Goal: Task Accomplishment & Management: Complete application form

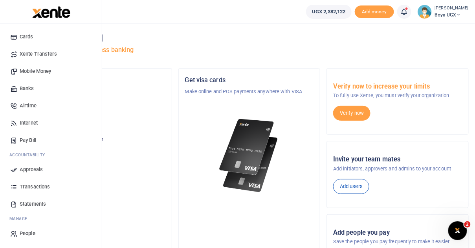
click at [33, 229] on link "People" at bounding box center [50, 233] width 89 height 17
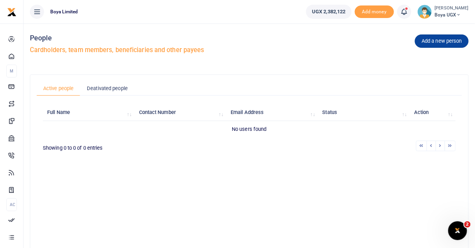
click at [443, 44] on link "Add a new person" at bounding box center [442, 41] width 54 height 13
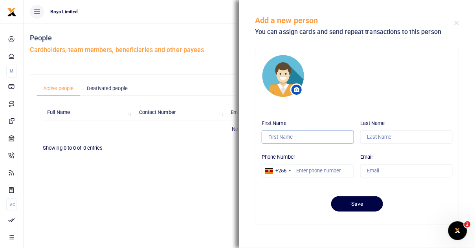
click at [310, 136] on input "First Name" at bounding box center [307, 137] width 92 height 13
click at [327, 115] on div "First Name Last Name Phone Number +256 [GEOGRAPHIC_DATA] +1 [GEOGRAPHIC_DATA] +…" at bounding box center [356, 136] width 203 height 176
click at [281, 172] on div "+256" at bounding box center [280, 171] width 11 height 8
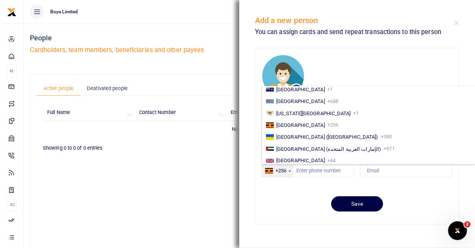
scroll to position [1316, 0]
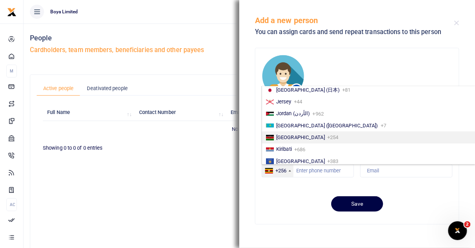
click at [287, 135] on span "[GEOGRAPHIC_DATA]" at bounding box center [300, 138] width 49 height 6
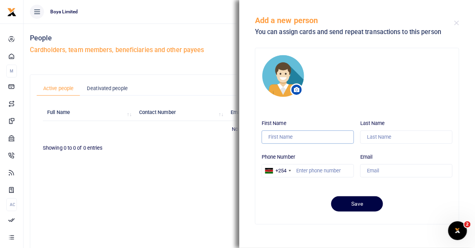
click at [287, 139] on input "First Name" at bounding box center [307, 137] width 92 height 13
type input "Faith"
click at [392, 135] on input "Last Name" at bounding box center [406, 137] width 92 height 13
type input "M"
click at [347, 157] on div "Phone Number +254 [GEOGRAPHIC_DATA] +1 [GEOGRAPHIC_DATA] +44 [GEOGRAPHIC_DATA] …" at bounding box center [307, 163] width 92 height 27
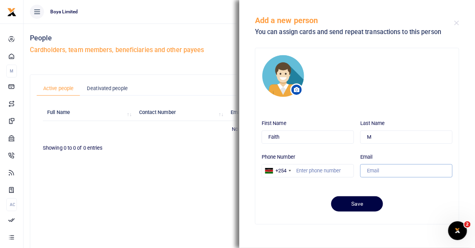
click at [380, 172] on input "Email" at bounding box center [406, 170] width 92 height 13
type input "[EMAIL_ADDRESS][DOMAIN_NAME]"
click at [331, 173] on input "Phone Number" at bounding box center [307, 170] width 92 height 13
paste input "0790 495 027"
click at [319, 170] on input "0790 495 027" at bounding box center [307, 170] width 92 height 13
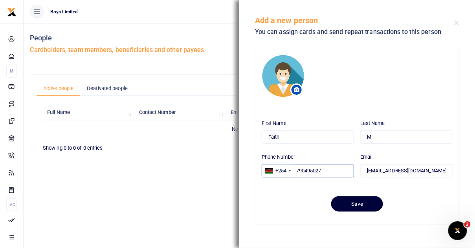
type input "790495027"
click at [362, 202] on button "Save" at bounding box center [357, 204] width 52 height 15
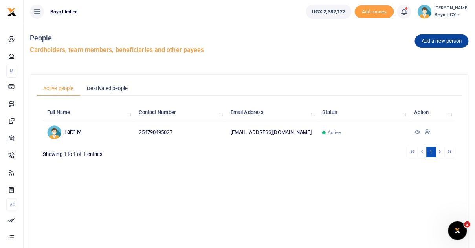
click at [425, 46] on link "Add a new person" at bounding box center [442, 41] width 54 height 13
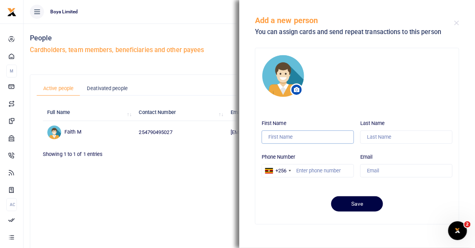
click at [281, 142] on input "First Name" at bounding box center [307, 137] width 92 height 13
type input "Elsie"
click at [371, 139] on input "Last Name" at bounding box center [406, 137] width 92 height 13
click at [327, 173] on input "Phone Number" at bounding box center [307, 170] width 92 height 13
click at [285, 173] on div "+256" at bounding box center [280, 171] width 11 height 8
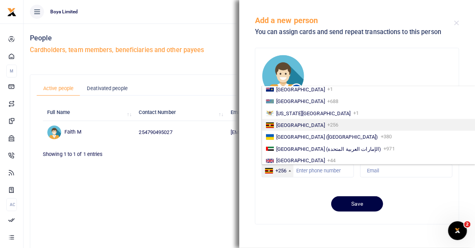
scroll to position [1316, 0]
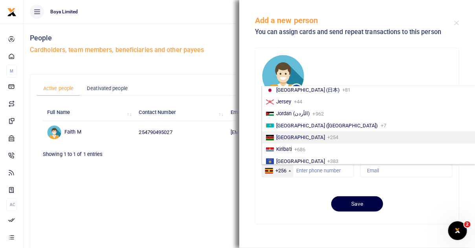
click at [292, 139] on li "[GEOGRAPHIC_DATA] +254" at bounding box center [369, 138] width 215 height 12
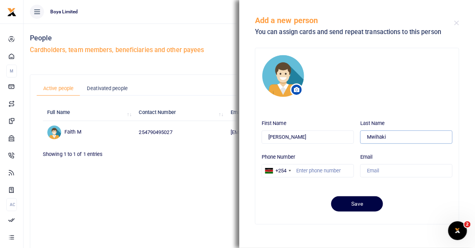
drag, startPoint x: 373, startPoint y: 138, endPoint x: 386, endPoint y: 136, distance: 13.9
click at [386, 136] on input "Mwihaki" at bounding box center [406, 137] width 92 height 13
type input "M"
click at [325, 176] on input "Phone Number" at bounding box center [307, 170] width 92 height 13
paste input "704057540"
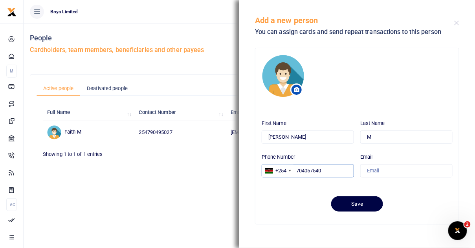
type input "704057540"
click at [374, 167] on input "Email" at bounding box center [406, 170] width 92 height 13
type input "elsie@boyahq.com"
click at [341, 182] on div "First Name Elsie Last Name M Phone Number +254 United States +1 United Kingdom …" at bounding box center [356, 151] width 197 height 68
click at [356, 202] on button "Save" at bounding box center [357, 204] width 52 height 15
